Goal: Navigation & Orientation: Find specific page/section

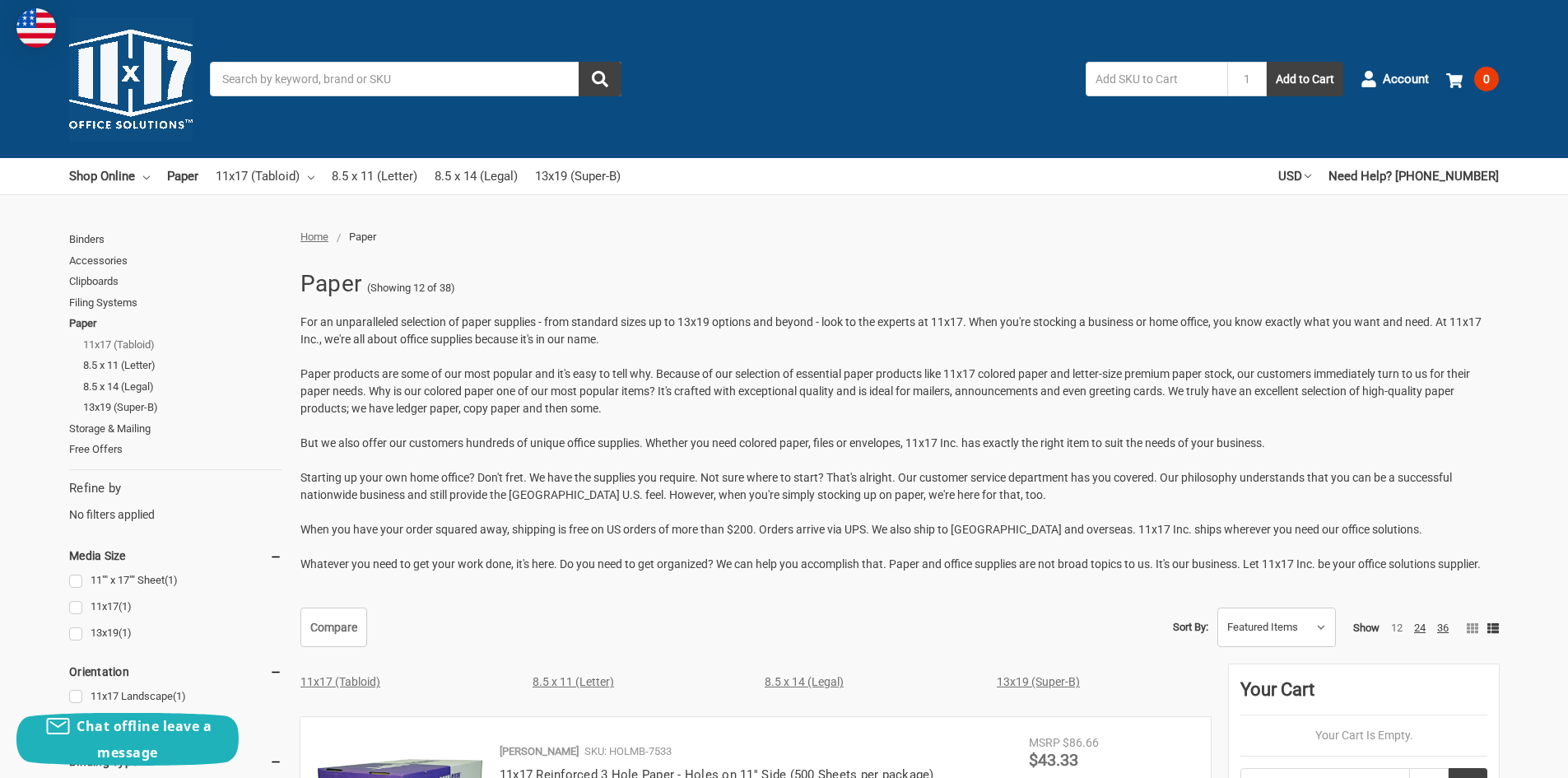
click at [104, 340] on link "11x17 (Tabloid)" at bounding box center [183, 344] width 199 height 21
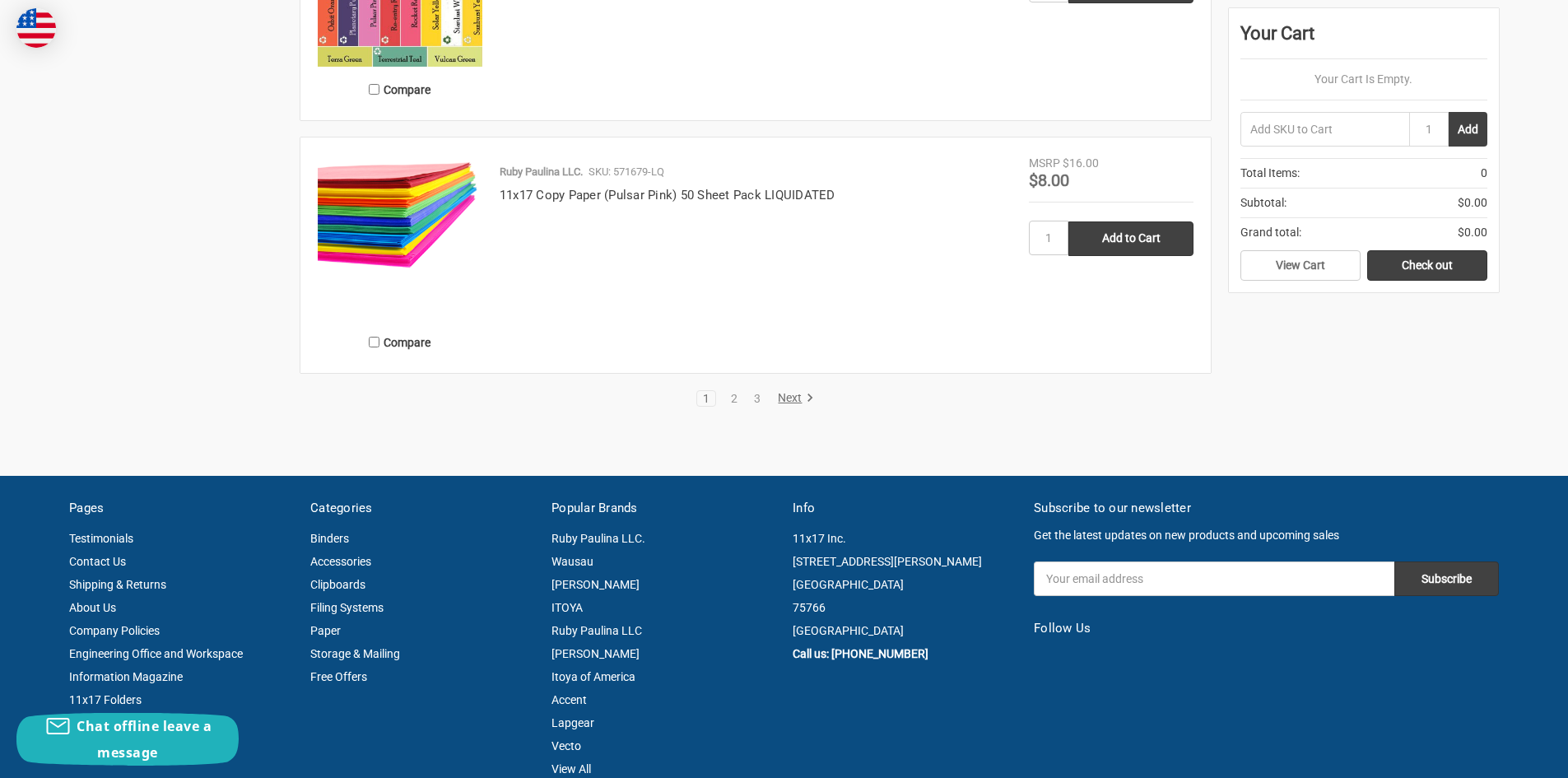
scroll to position [3375, 0]
